Goal: Find contact information: Find contact information

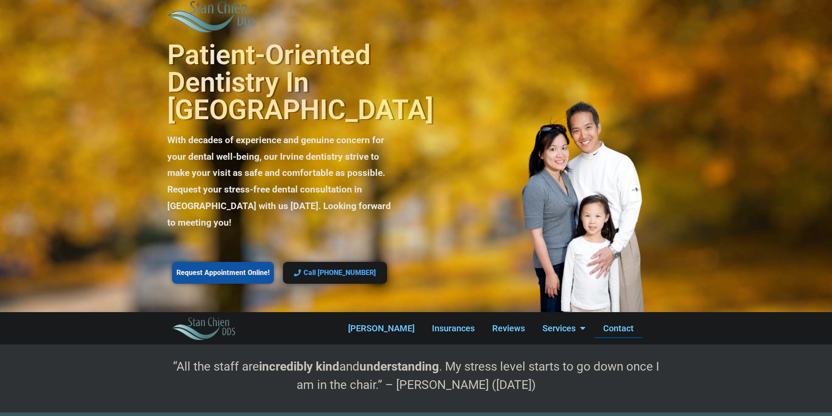
click at [613, 318] on link "Contact" at bounding box center [618, 328] width 48 height 20
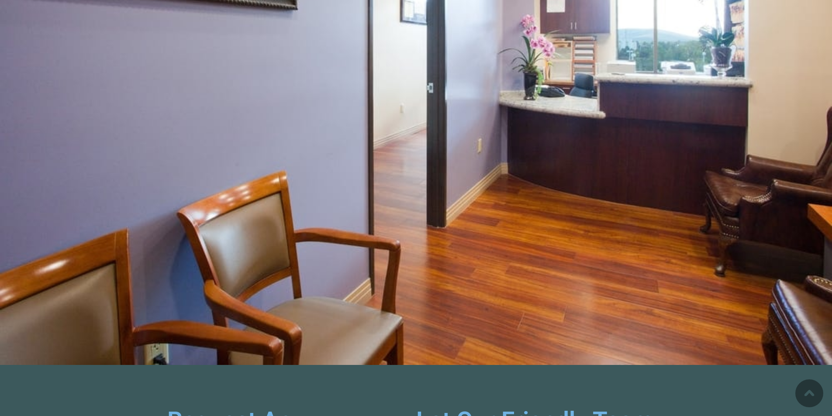
scroll to position [3360, 0]
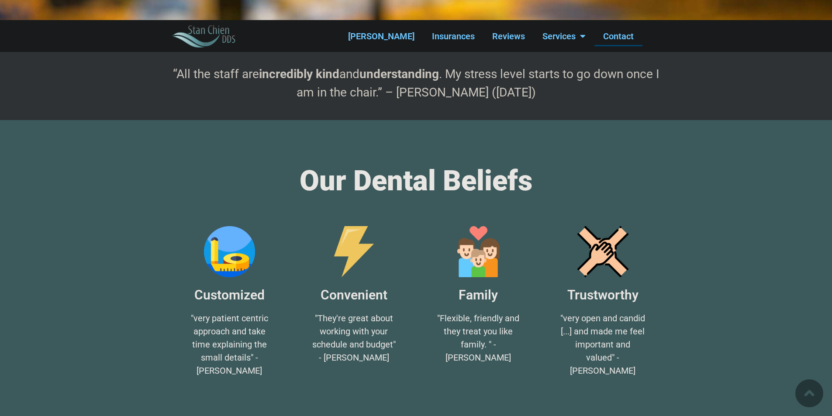
click at [606, 35] on link "Contact" at bounding box center [618, 36] width 48 height 20
